Goal: Information Seeking & Learning: Learn about a topic

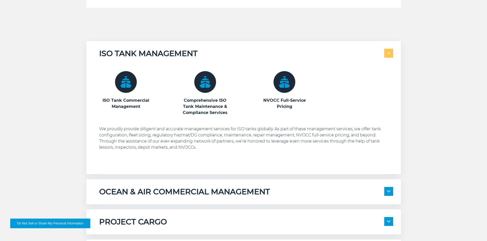
scroll to position [358, 0]
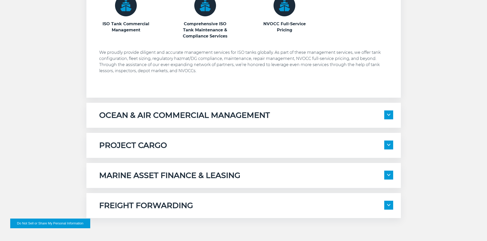
click at [157, 145] on h5 "PROJECT CARGO" at bounding box center [133, 146] width 68 height 10
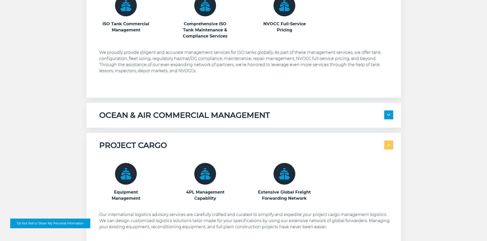
click at [169, 123] on div "OCEAN & AIR COMMERCIAL MANAGEMENT Transportation Contract Management Global Fre…" at bounding box center [243, 115] width 314 height 25
click at [173, 118] on h5 "OCEAN & AIR COMMERCIAL MANAGEMENT" at bounding box center [184, 116] width 171 height 10
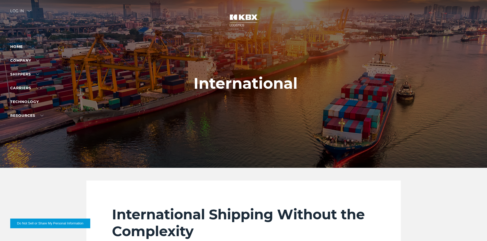
scroll to position [0, 0]
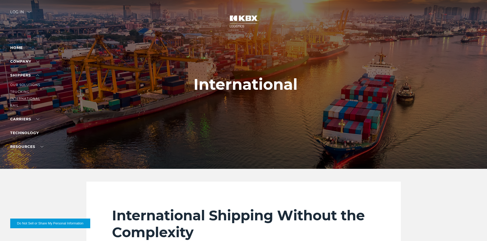
click at [22, 98] on link "International" at bounding box center [25, 99] width 30 height 4
click at [21, 69] on li "About Us" at bounding box center [32, 71] width 44 height 6
click at [21, 70] on link "About Us" at bounding box center [19, 71] width 19 height 4
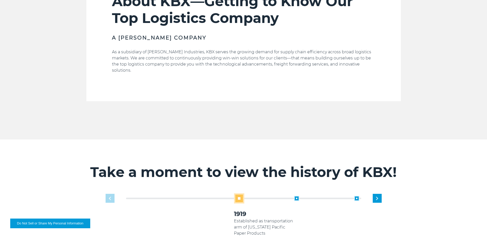
scroll to position [281, 0]
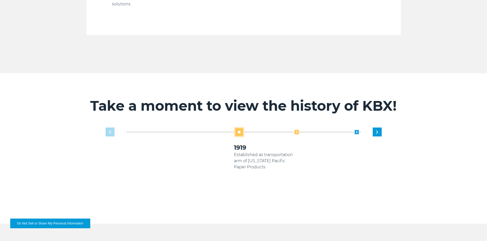
click at [295, 130] on span at bounding box center [296, 132] width 5 height 5
click at [294, 130] on div "2010 Koch Rail & Koch International Logistics arms begin supporting Georgia Pac…" at bounding box center [264, 156] width 60 height 53
click at [296, 130] on span at bounding box center [296, 132] width 5 height 5
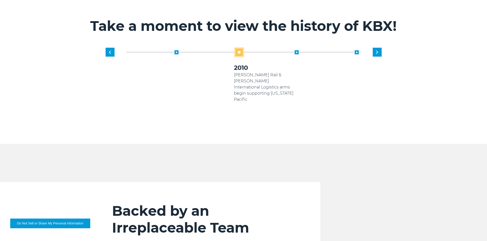
scroll to position [352, 0]
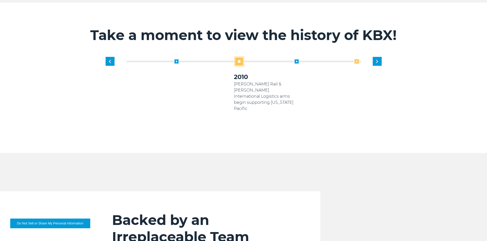
click at [358, 59] on span at bounding box center [356, 61] width 5 height 5
click at [295, 59] on span at bounding box center [296, 61] width 5 height 5
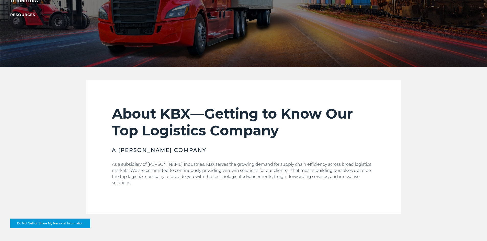
scroll to position [0, 0]
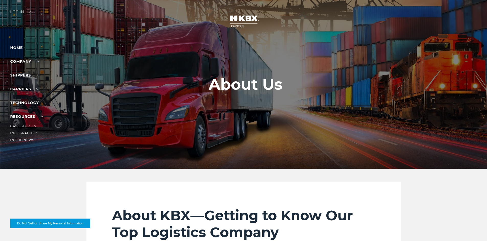
click at [22, 125] on link "Case Studies" at bounding box center [23, 126] width 26 height 4
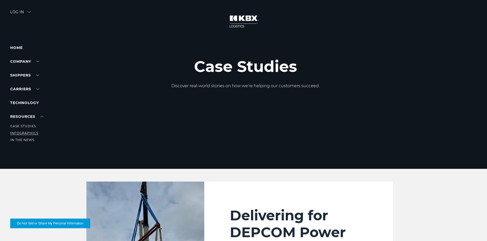
click at [25, 133] on link "Infographics" at bounding box center [24, 133] width 28 height 4
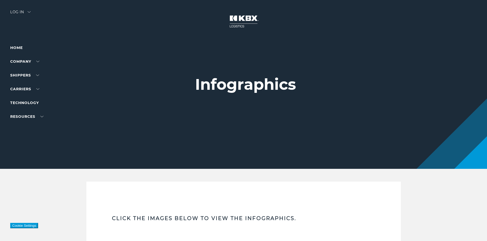
scroll to position [128, 0]
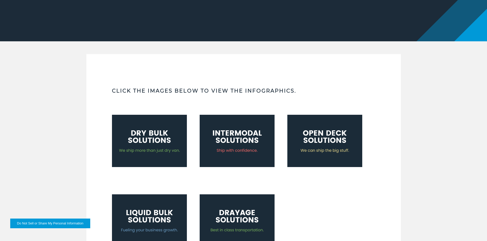
click at [166, 137] on img at bounding box center [149, 141] width 75 height 52
click at [225, 149] on img at bounding box center [236, 141] width 75 height 52
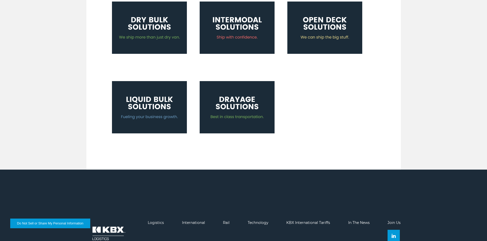
scroll to position [177, 0]
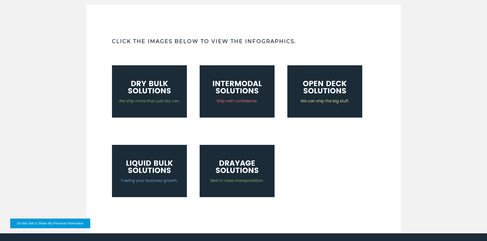
click at [112, 170] on img at bounding box center [149, 171] width 75 height 52
click at [135, 165] on img at bounding box center [149, 171] width 75 height 52
